Goal: Information Seeking & Learning: Learn about a topic

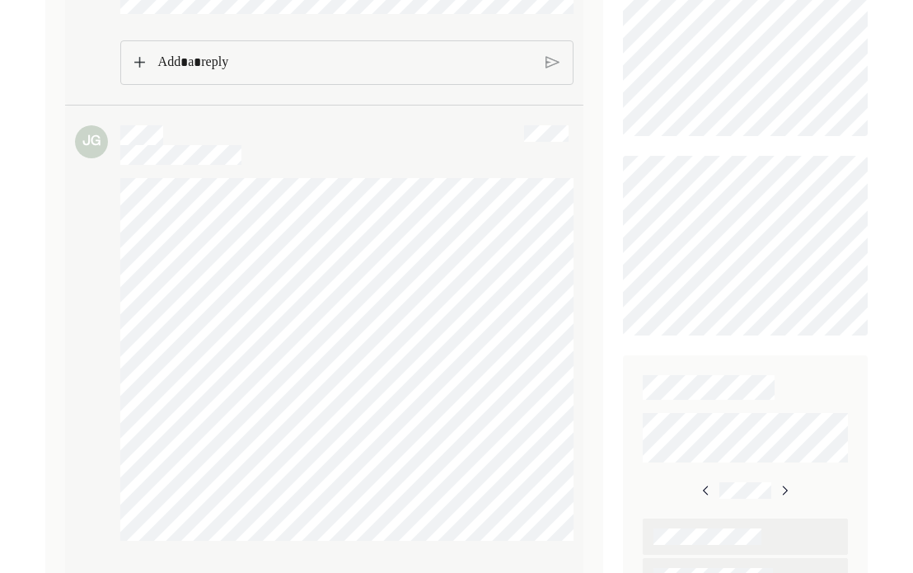
scroll to position [639, 0]
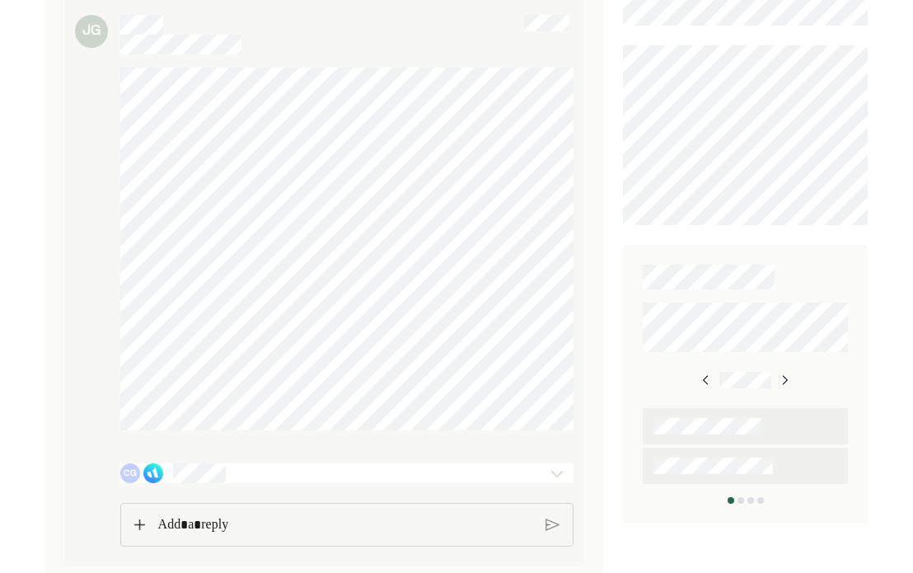
click at [557, 471] on img at bounding box center [557, 473] width 20 height 20
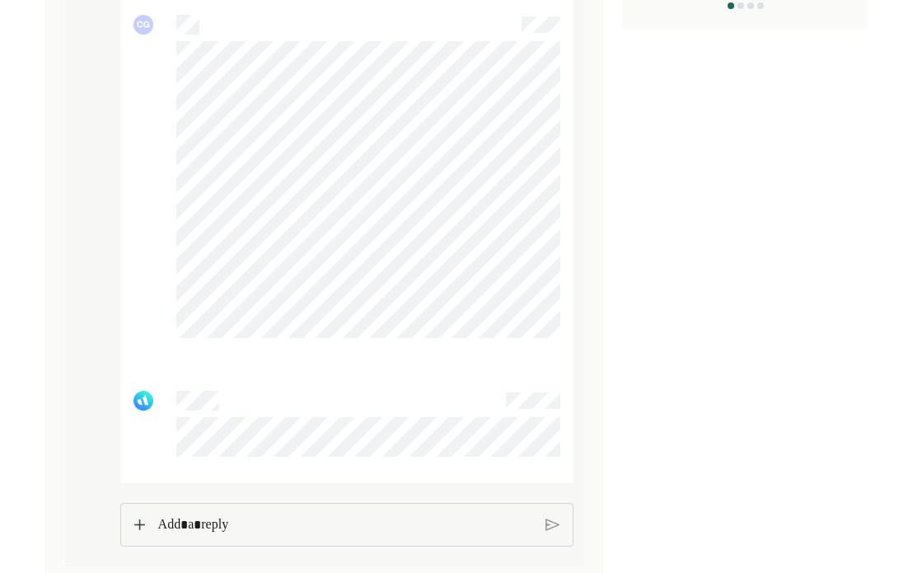
scroll to position [1134, 0]
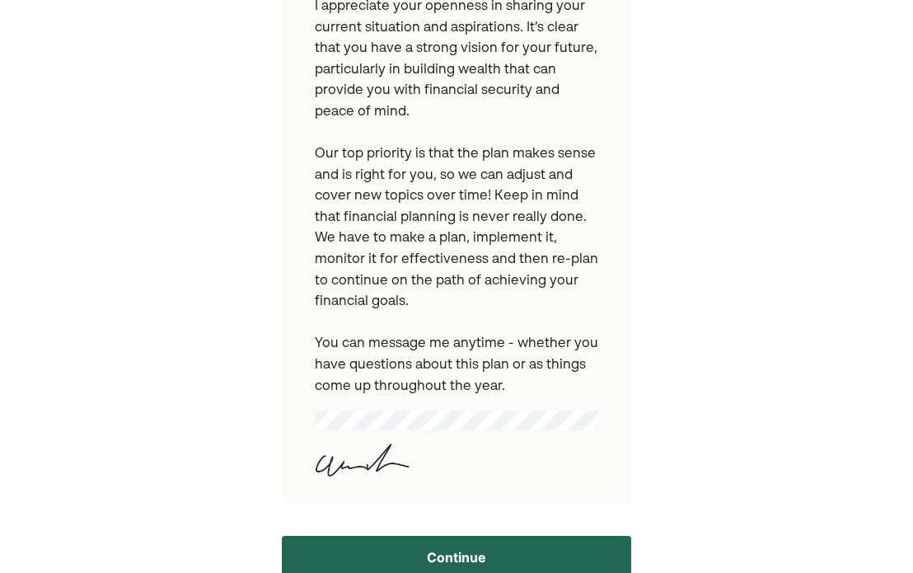
scroll to position [481, 0]
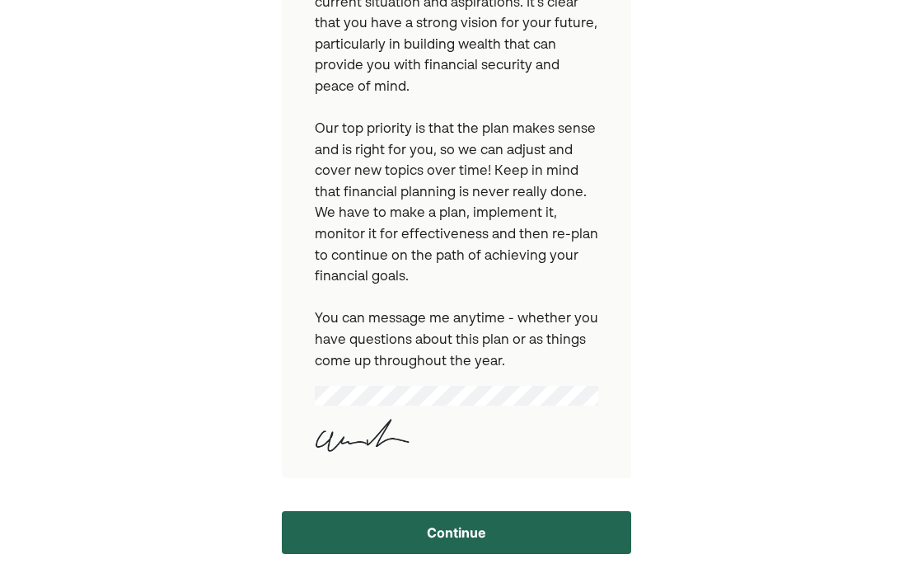
click at [499, 530] on button "Continue" at bounding box center [456, 532] width 349 height 43
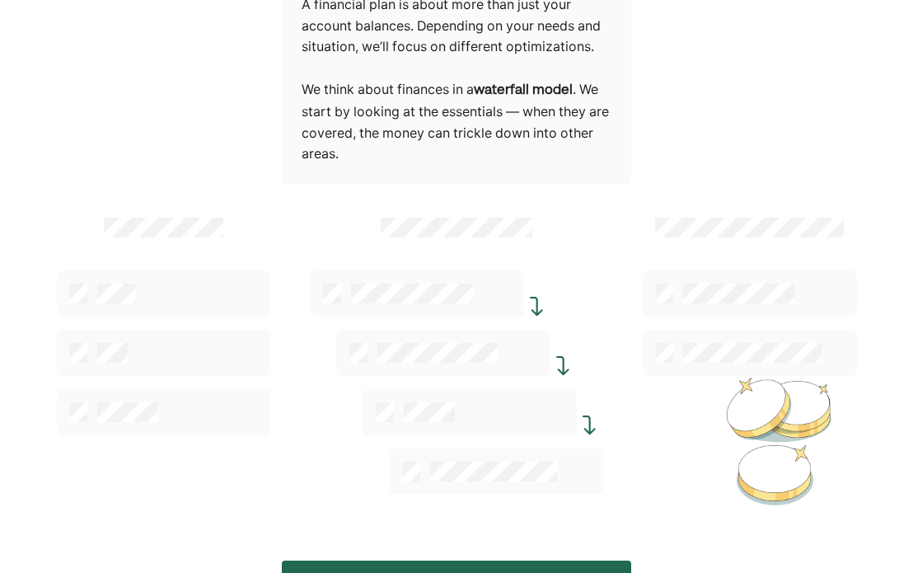
scroll to position [329, 0]
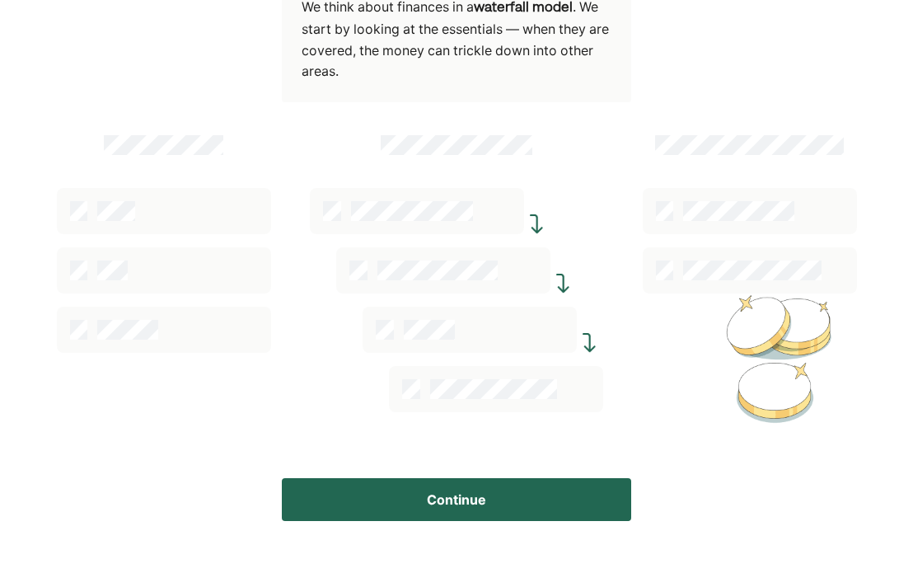
click at [518, 506] on button "Continue" at bounding box center [456, 499] width 349 height 43
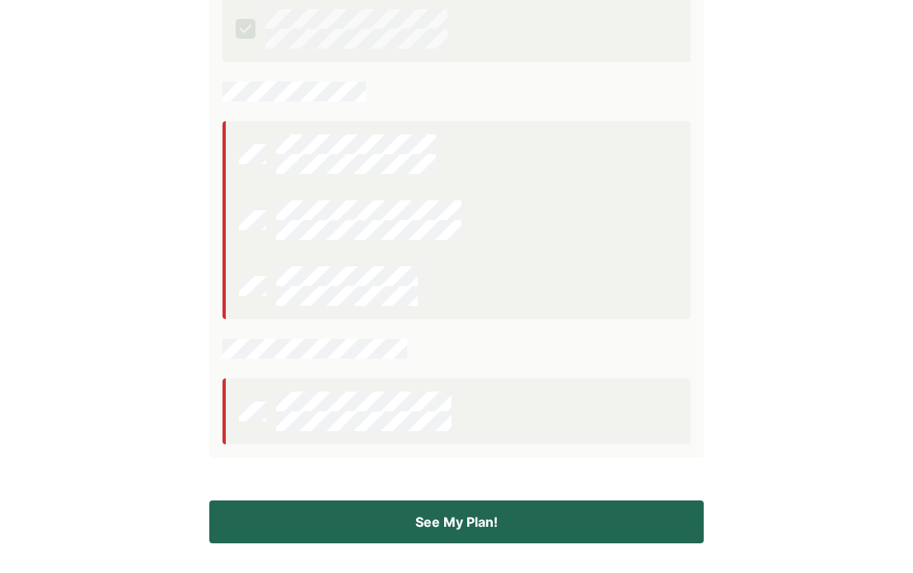
scroll to position [559, 0]
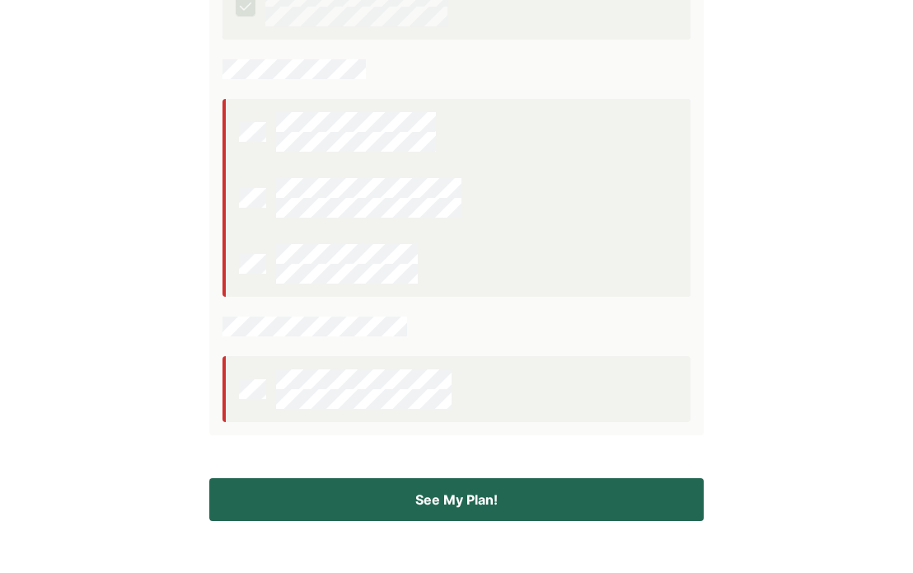
click at [576, 487] on button "See My Plan!" at bounding box center [456, 499] width 494 height 43
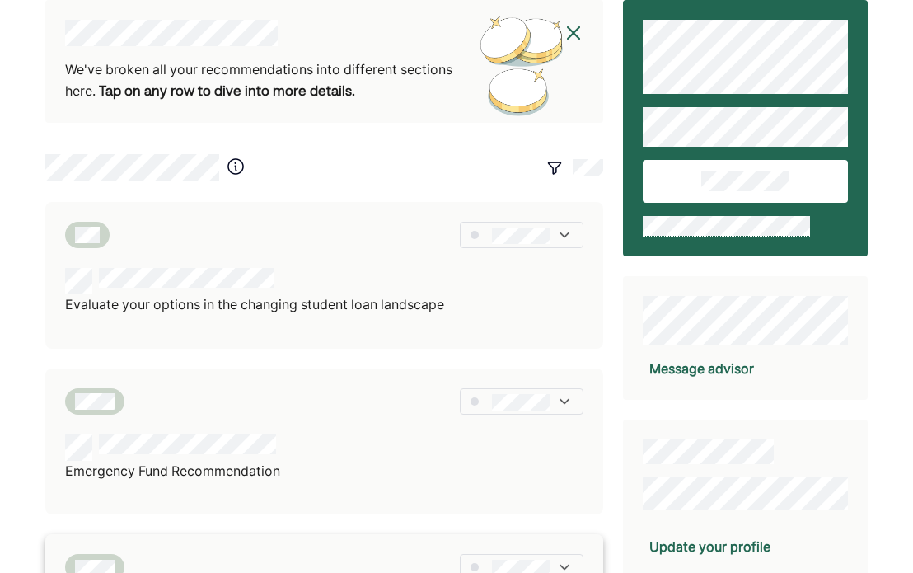
scroll to position [0, 0]
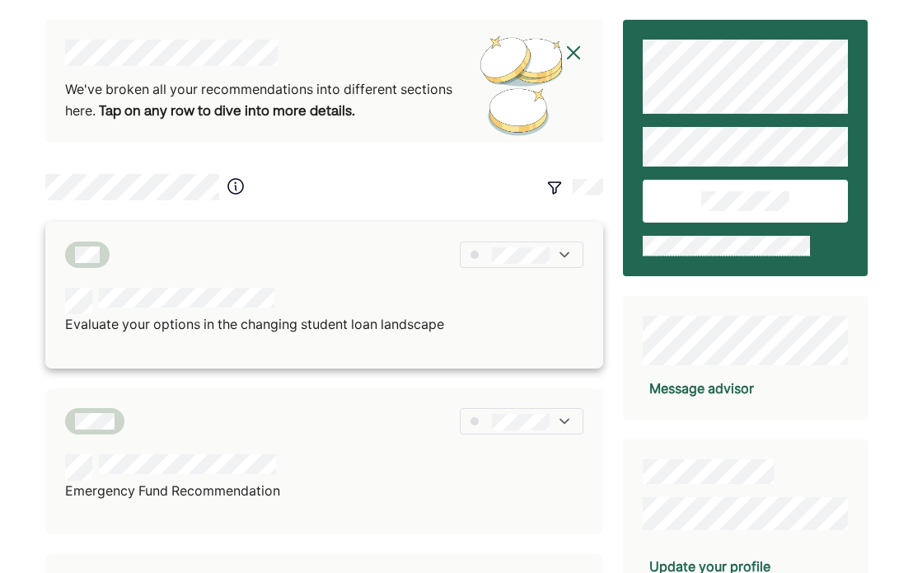
click at [277, 306] on div at bounding box center [254, 301] width 379 height 26
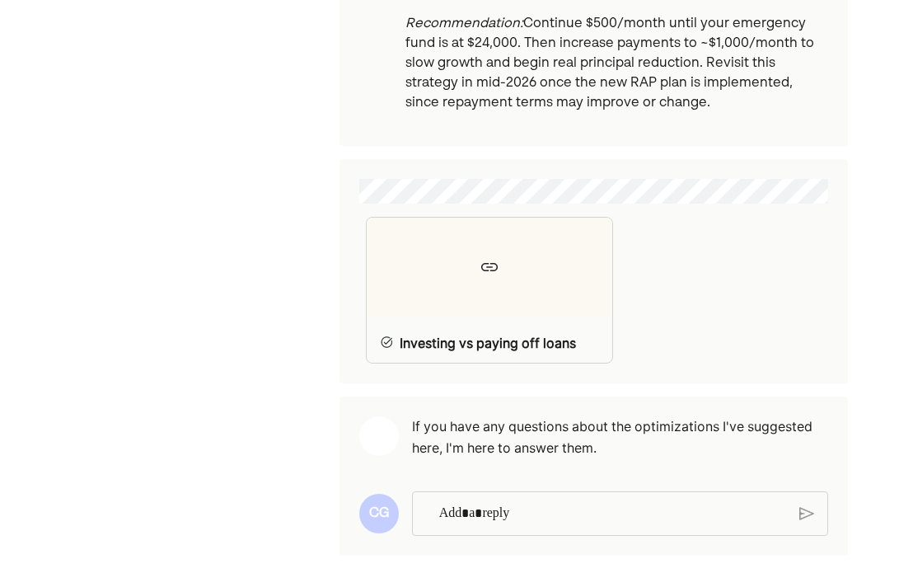
scroll to position [887, 0]
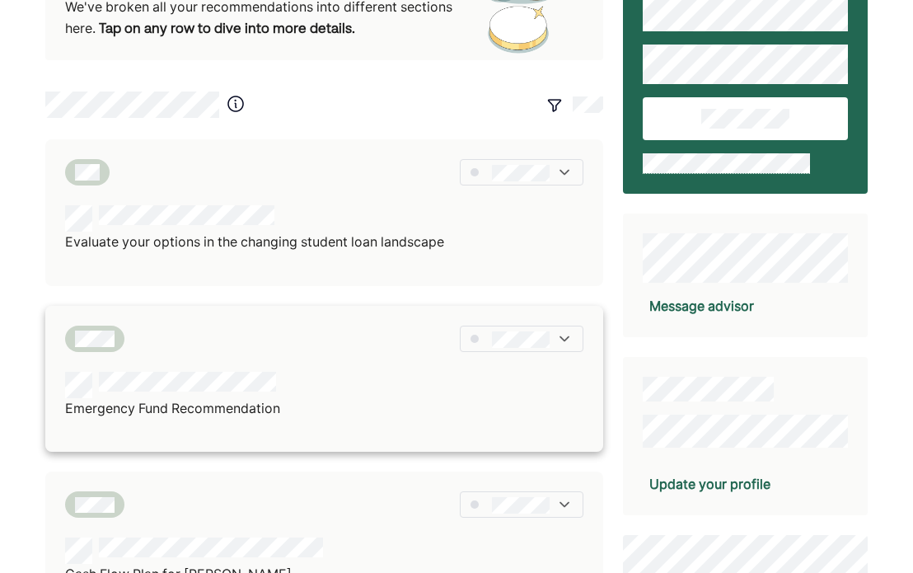
scroll to position [165, 0]
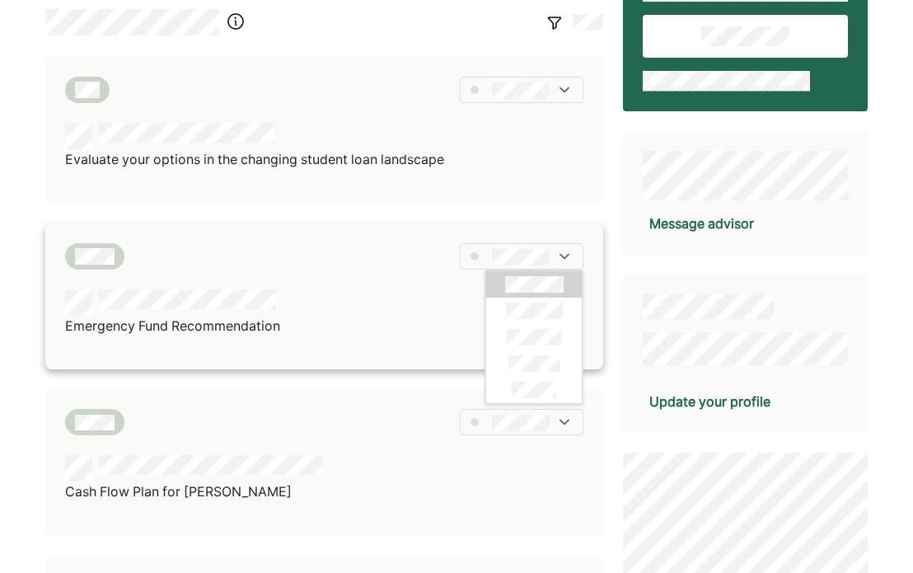
click at [365, 265] on div at bounding box center [324, 256] width 518 height 26
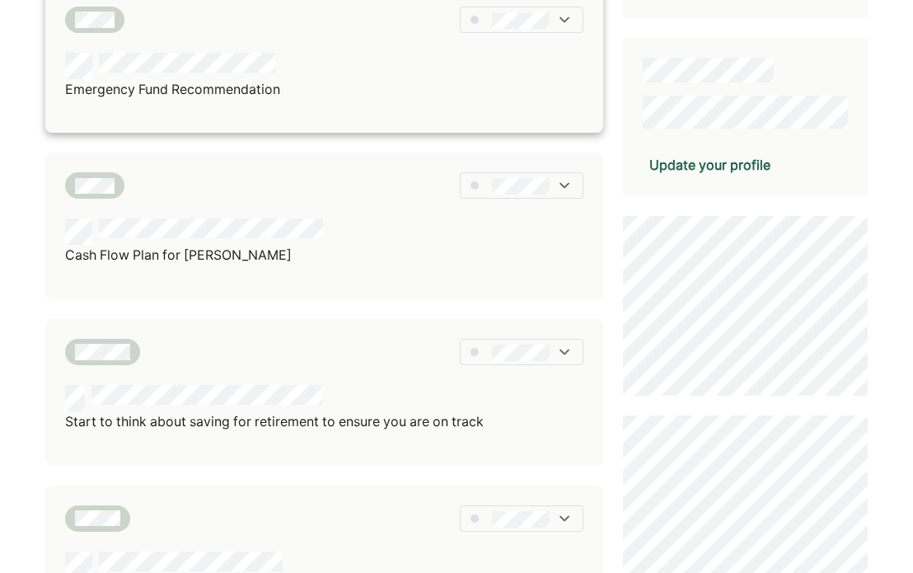
scroll to position [412, 0]
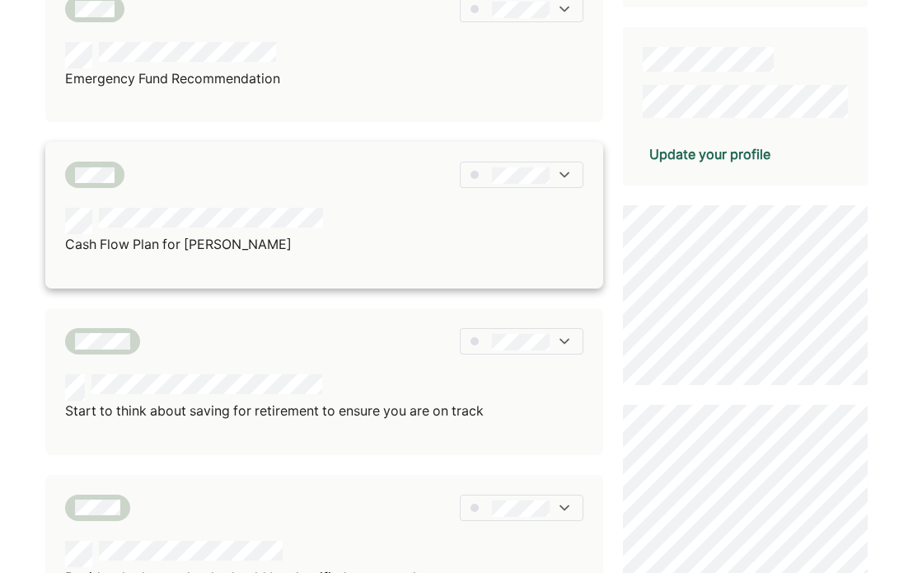
click at [352, 242] on div "Cash Flow Plan for [PERSON_NAME]" at bounding box center [324, 232] width 518 height 48
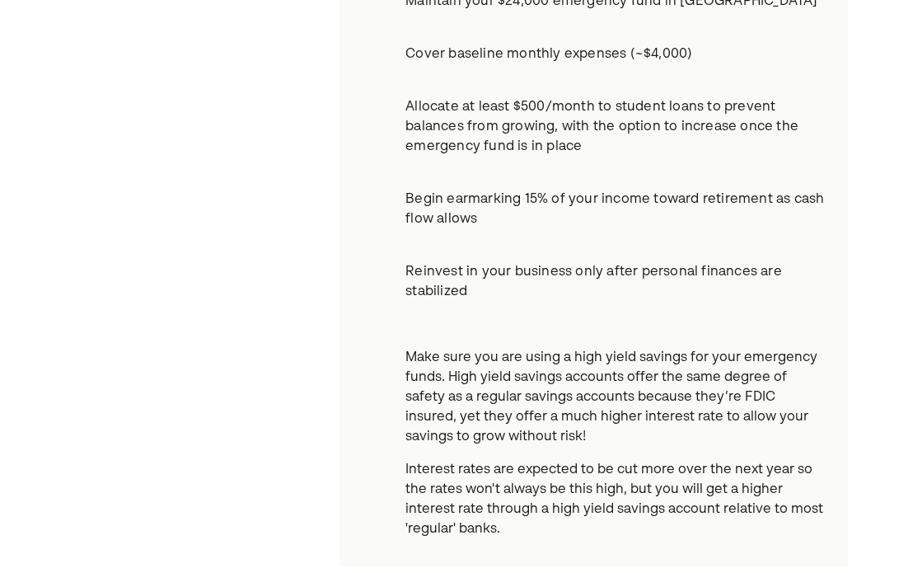
scroll to position [412, 0]
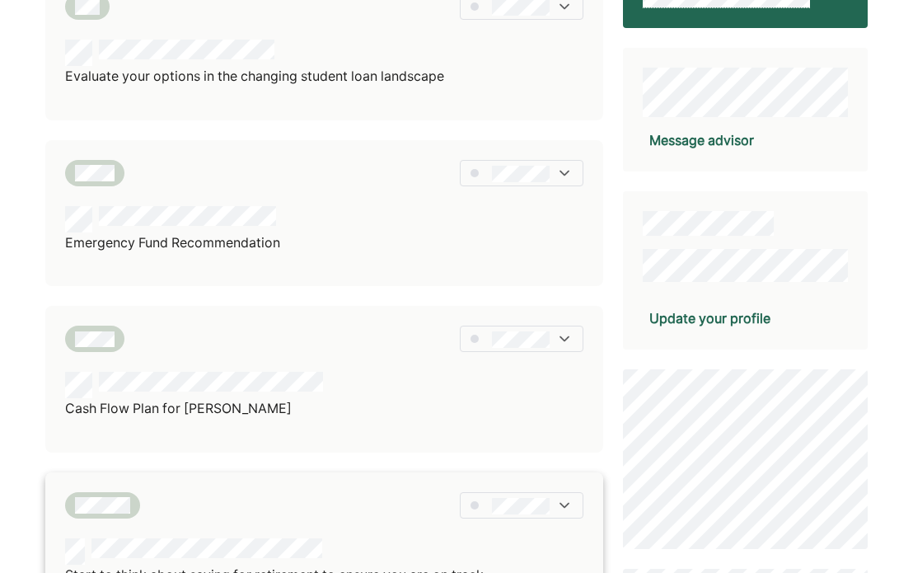
scroll to position [494, 0]
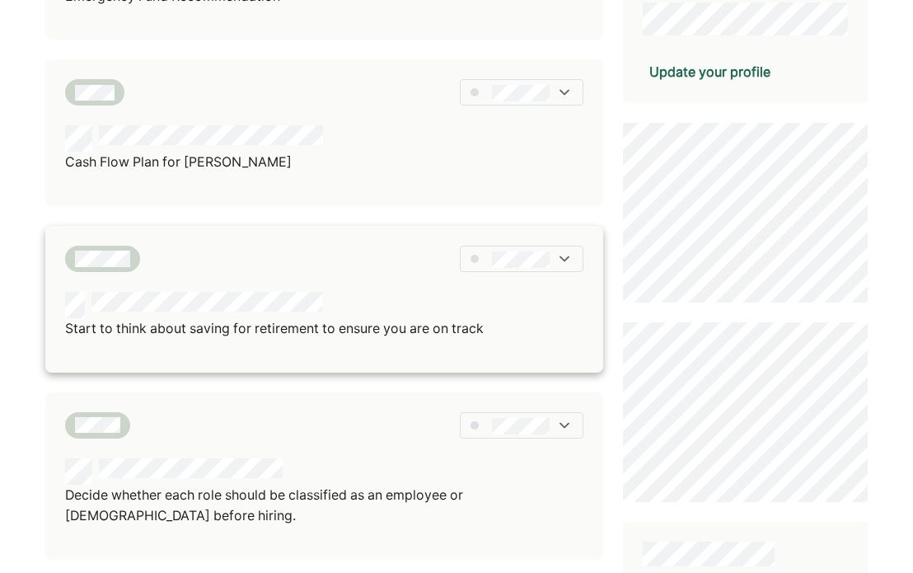
click at [293, 343] on div "Start to think about saving for retirement to ensure you are on track" at bounding box center [324, 326] width 518 height 68
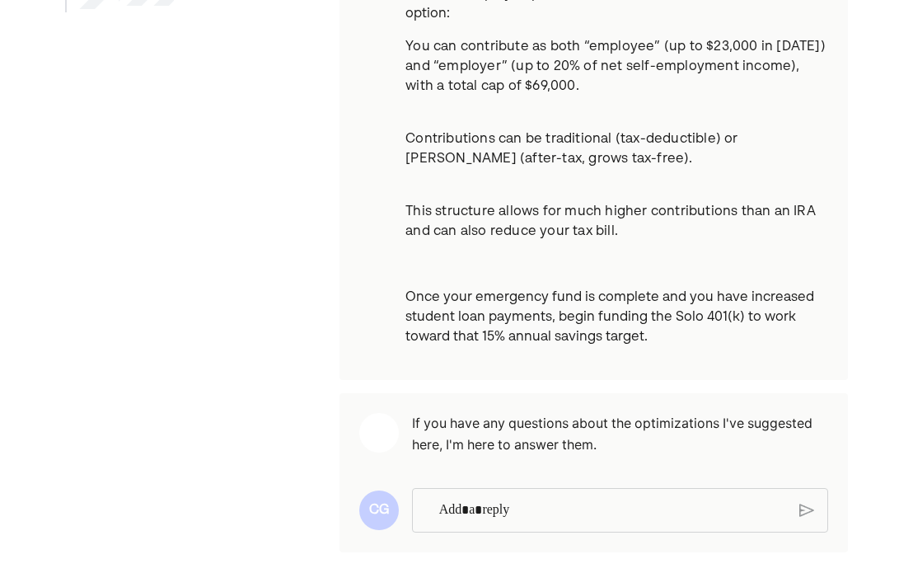
scroll to position [354, 0]
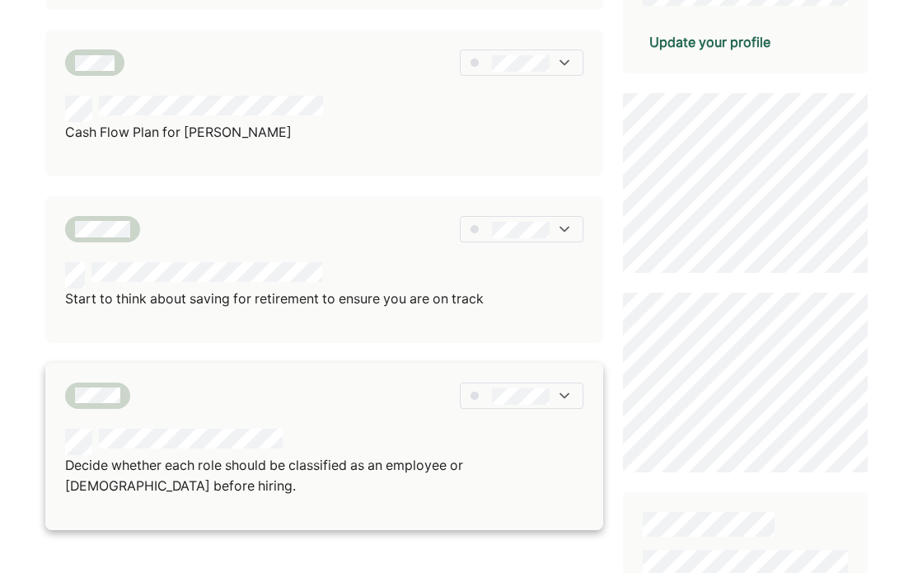
scroll to position [577, 0]
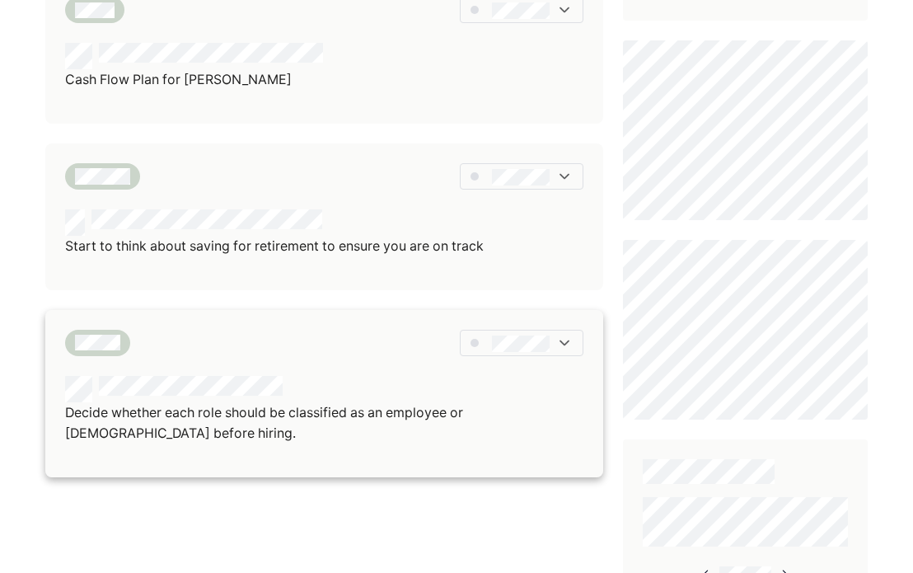
click at [353, 391] on div at bounding box center [324, 389] width 518 height 26
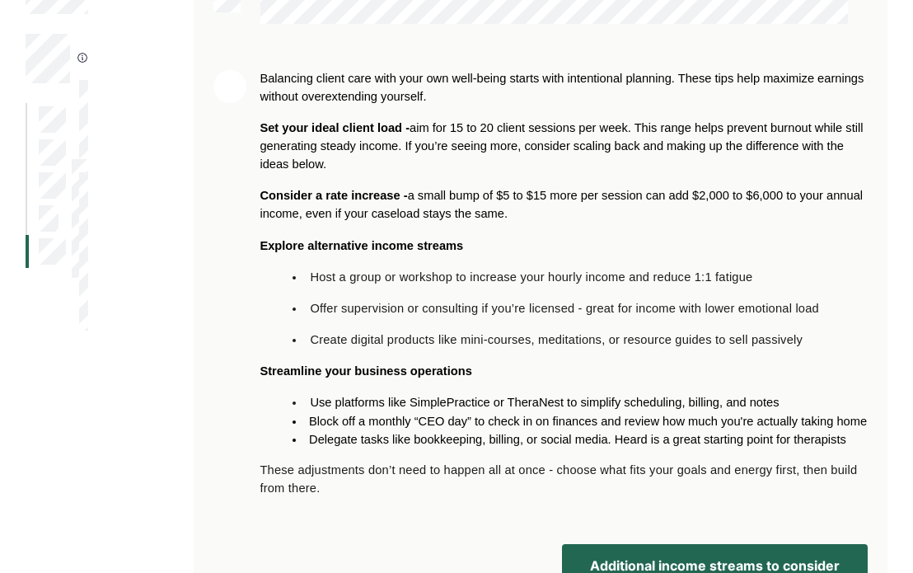
scroll to position [247, 0]
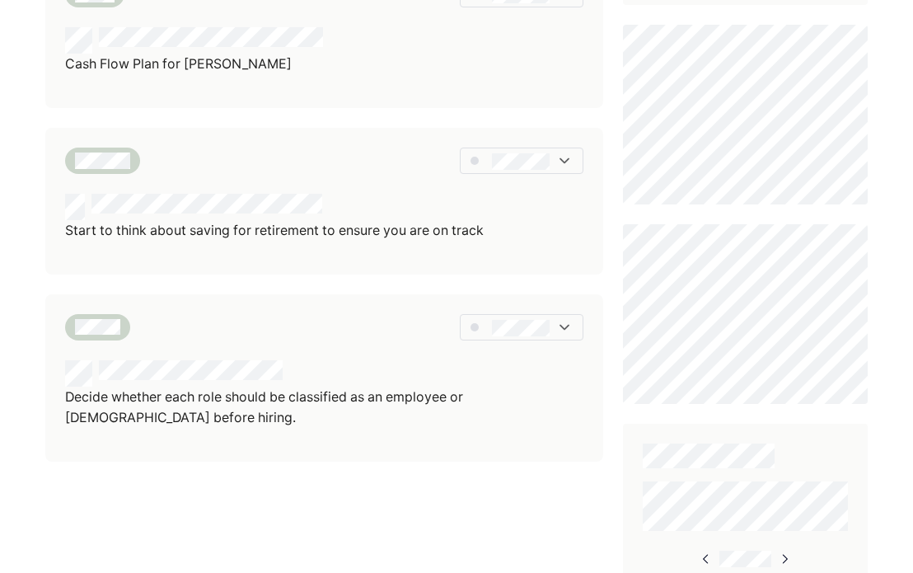
scroll to position [742, 0]
